Goal: Transaction & Acquisition: Purchase product/service

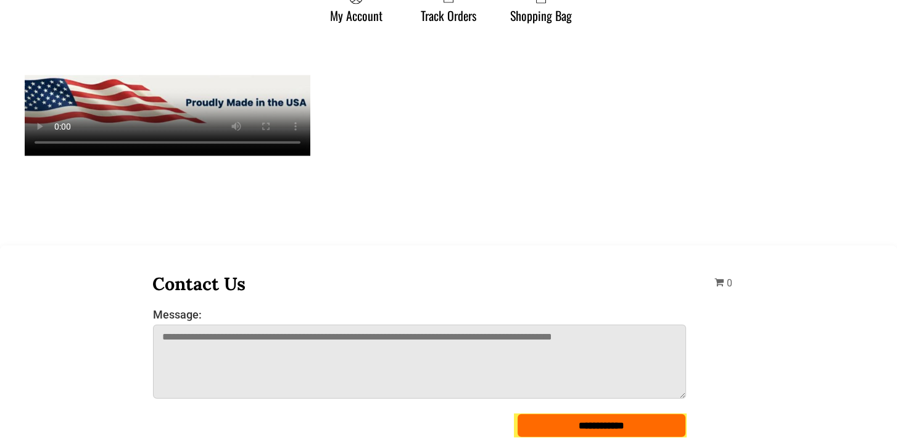
scroll to position [3763, 0]
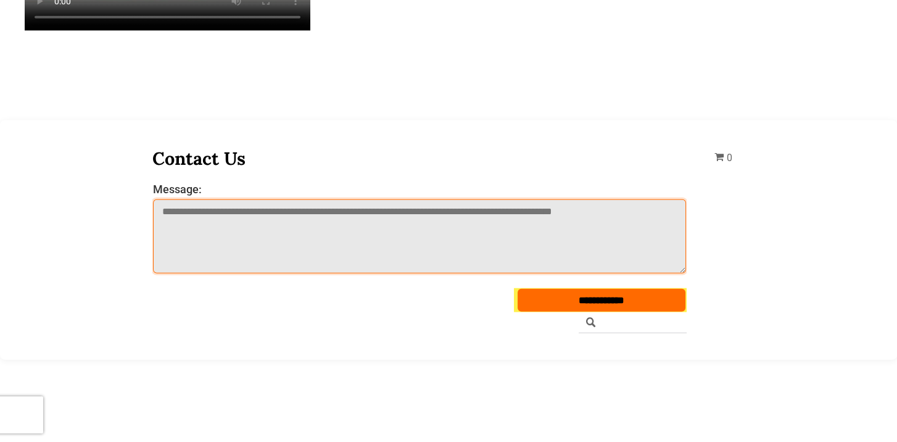
click at [168, 213] on textarea "Message:" at bounding box center [419, 236] width 533 height 74
